Goal: Information Seeking & Learning: Learn about a topic

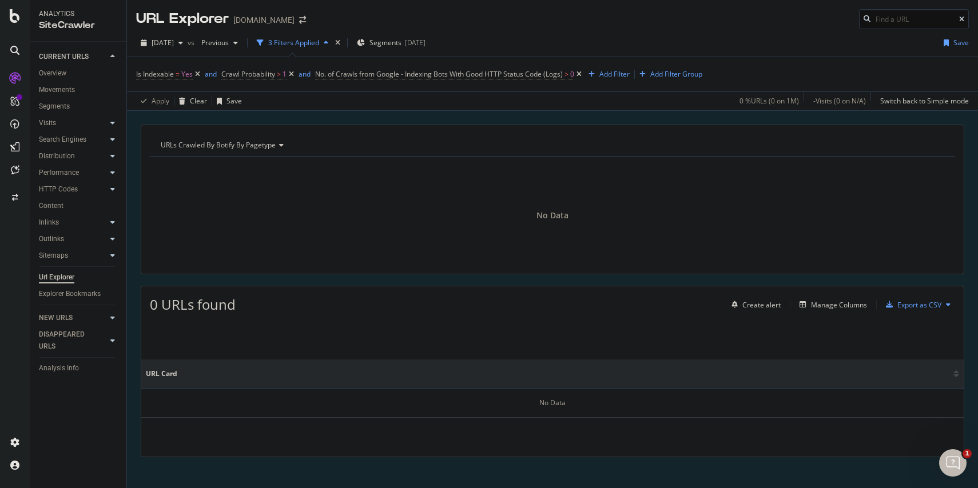
click at [474, 74] on icon at bounding box center [579, 74] width 10 height 11
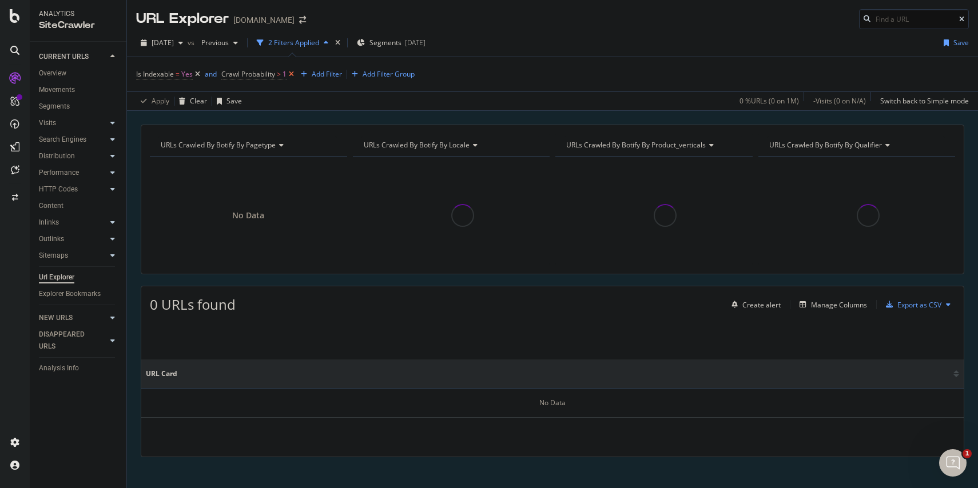
click at [291, 73] on icon at bounding box center [291, 74] width 10 height 11
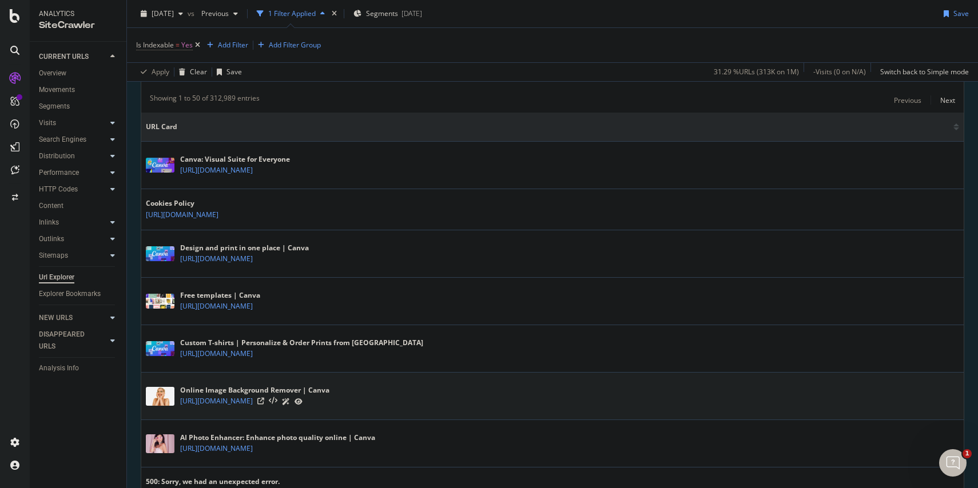
scroll to position [444, 0]
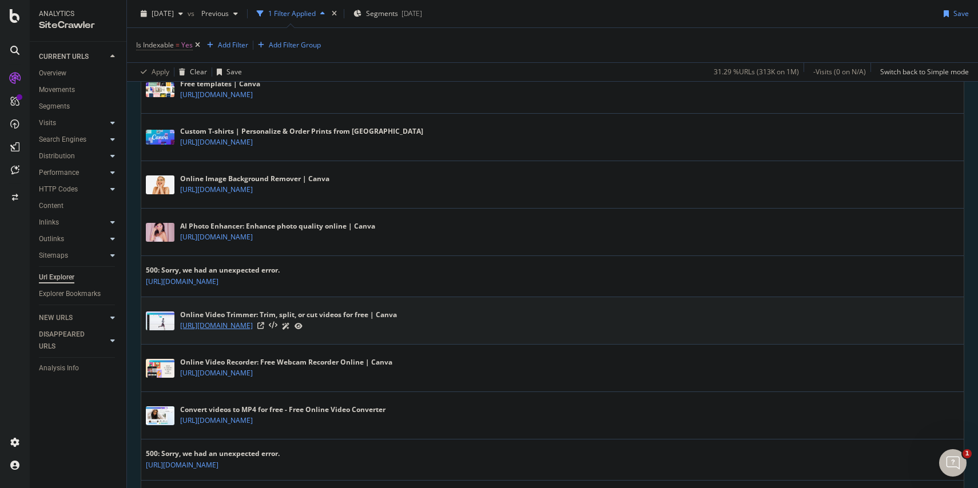
click at [332, 328] on div "[URL][DOMAIN_NAME]" at bounding box center [288, 326] width 217 height 12
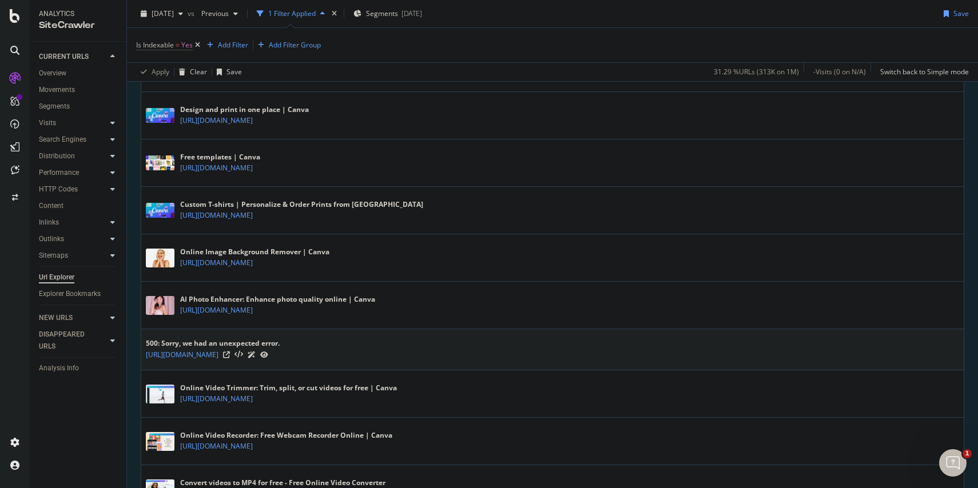
scroll to position [364, 0]
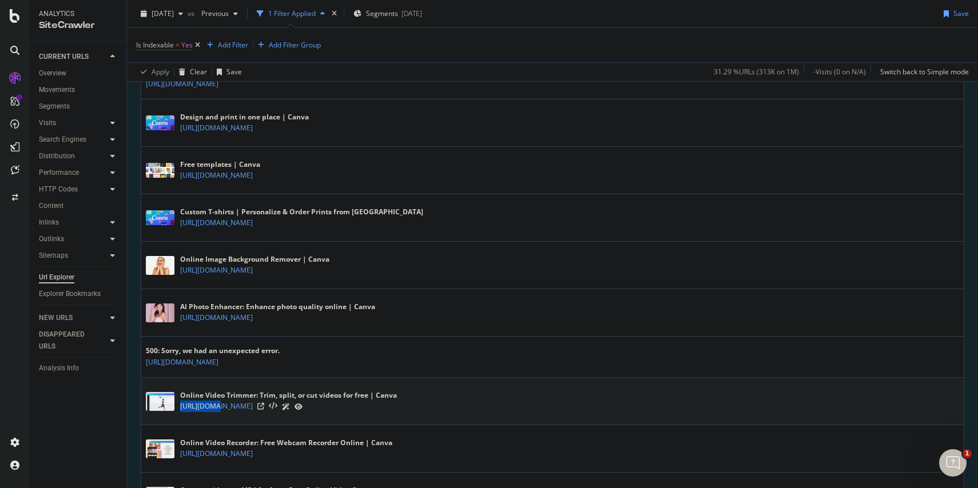
drag, startPoint x: 177, startPoint y: 408, endPoint x: 210, endPoint y: 414, distance: 33.1
click at [213, 412] on div "Online Video Trimmer: Trim, split, or cut videos for free | Canva [URL][DOMAIN_…" at bounding box center [552, 401] width 813 height 29
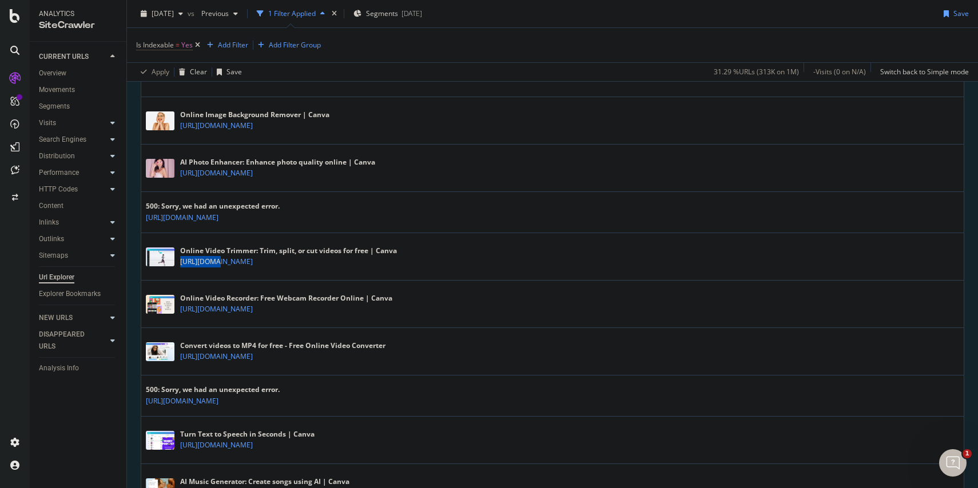
scroll to position [624, 0]
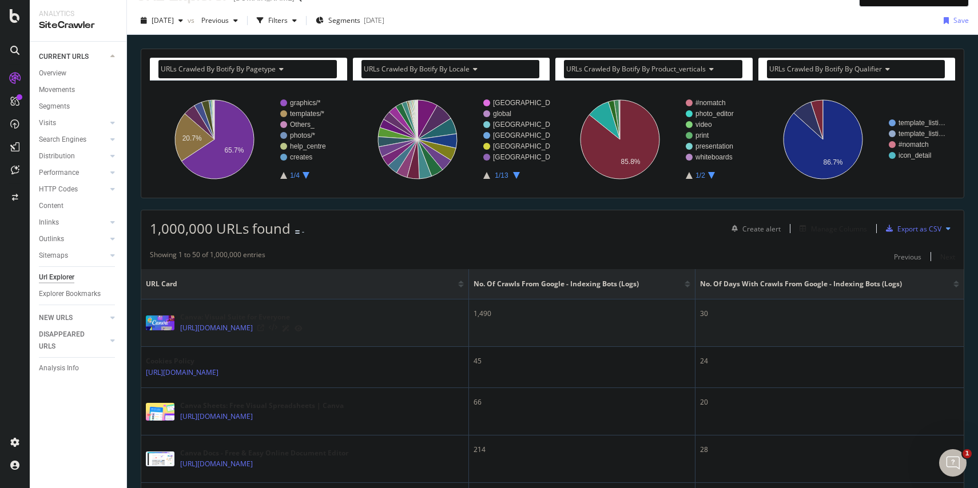
scroll to position [30, 0]
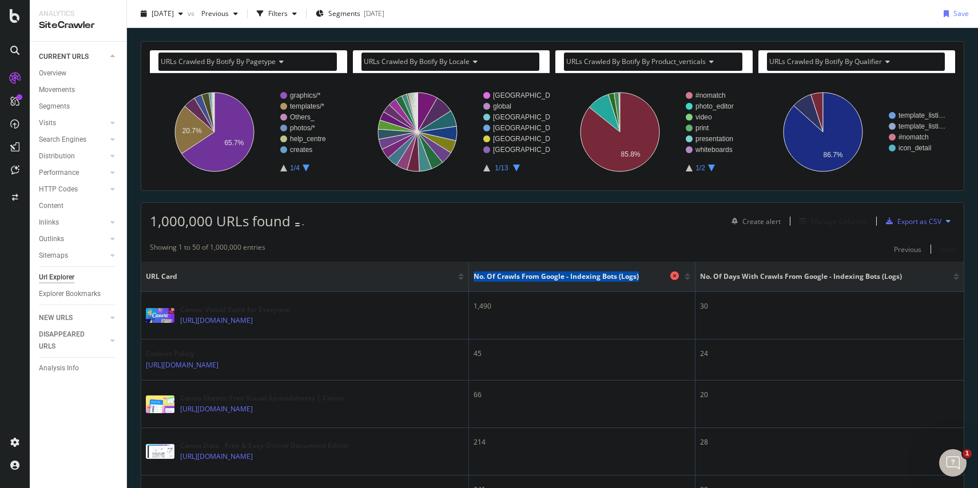
drag, startPoint x: 469, startPoint y: 276, endPoint x: 638, endPoint y: 278, distance: 168.7
click at [638, 278] on span "No. of Crawls from Google - Indexing Bots (Logs)" at bounding box center [570, 277] width 194 height 10
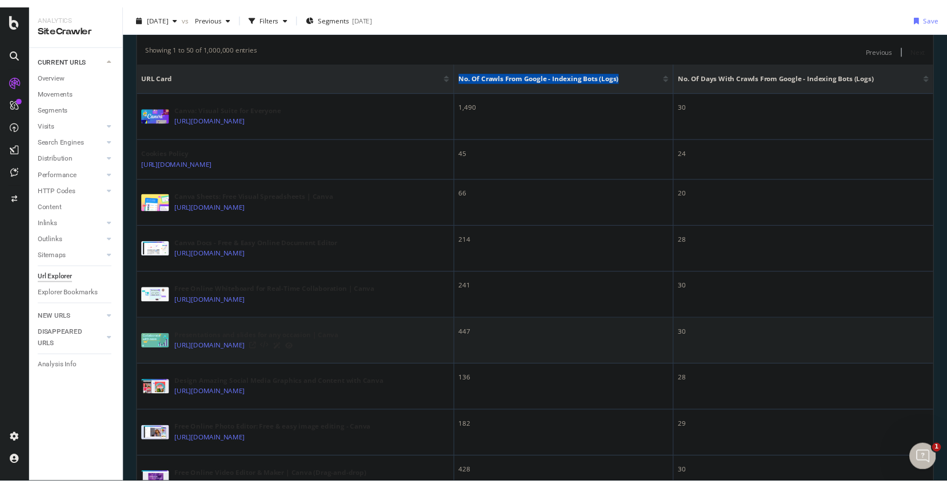
scroll to position [0, 0]
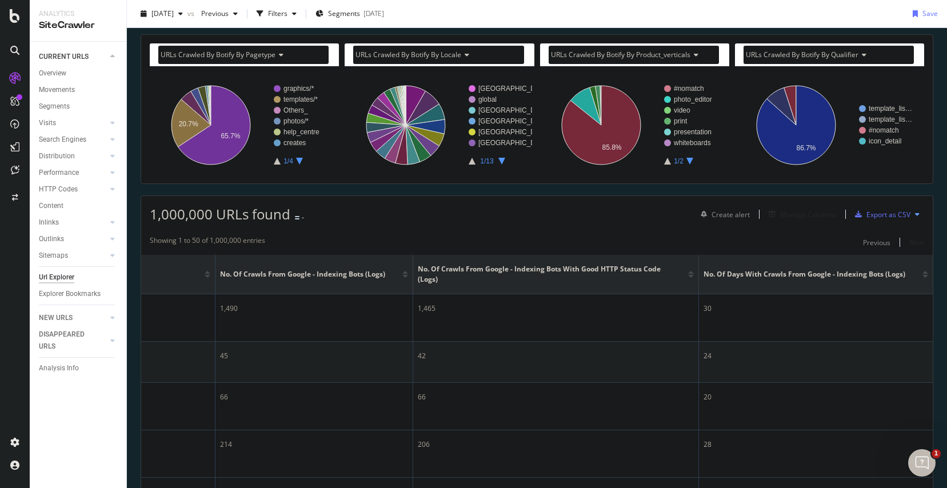
scroll to position [44, 0]
